Goal: Information Seeking & Learning: Check status

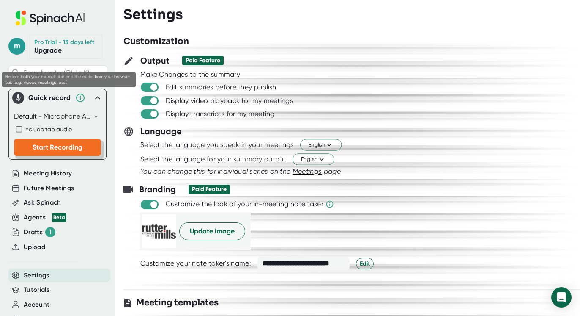
scroll to position [1225, 0]
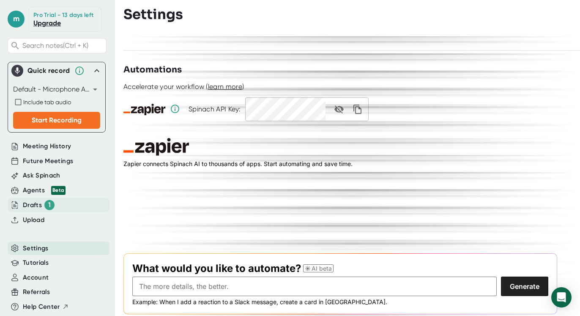
click at [33, 200] on div "Drafts 1" at bounding box center [39, 205] width 32 height 10
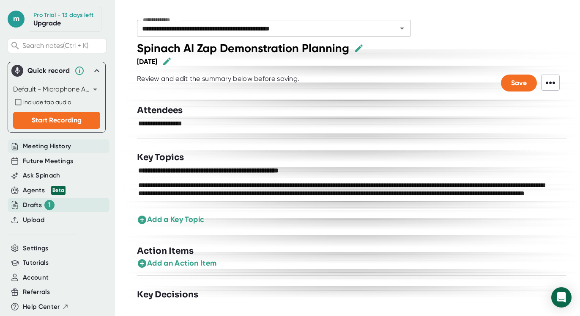
click at [35, 145] on span "Meeting History" at bounding box center [47, 146] width 48 height 10
